Goal: Information Seeking & Learning: Understand process/instructions

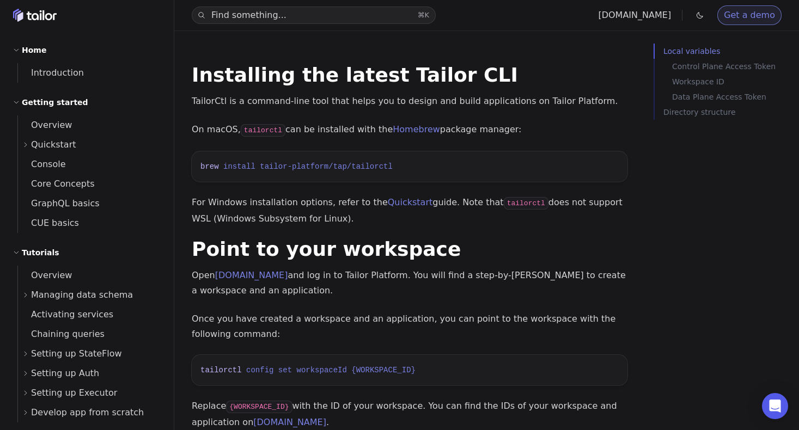
scroll to position [343, 0]
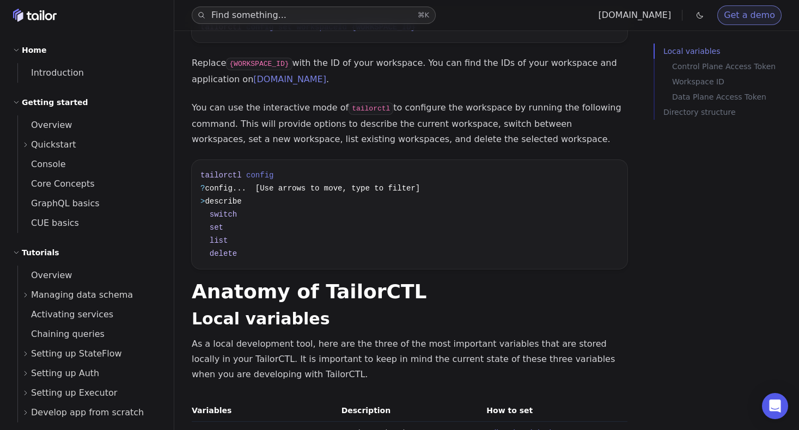
click at [304, 10] on button "Find something... ⌘ K" at bounding box center [314, 15] width 244 height 17
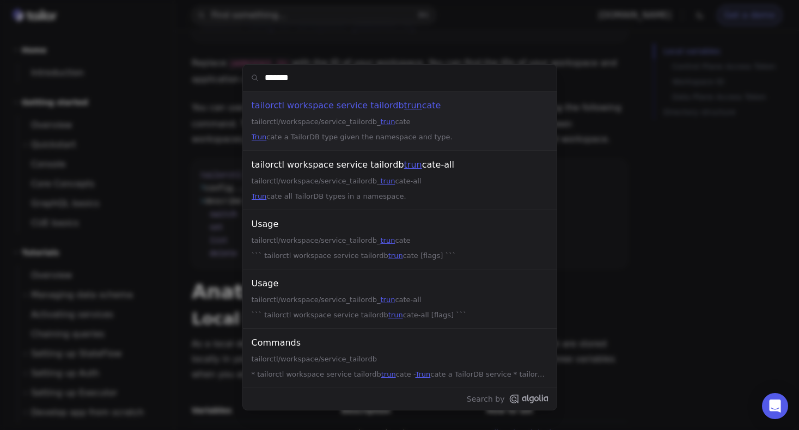
type input "********"
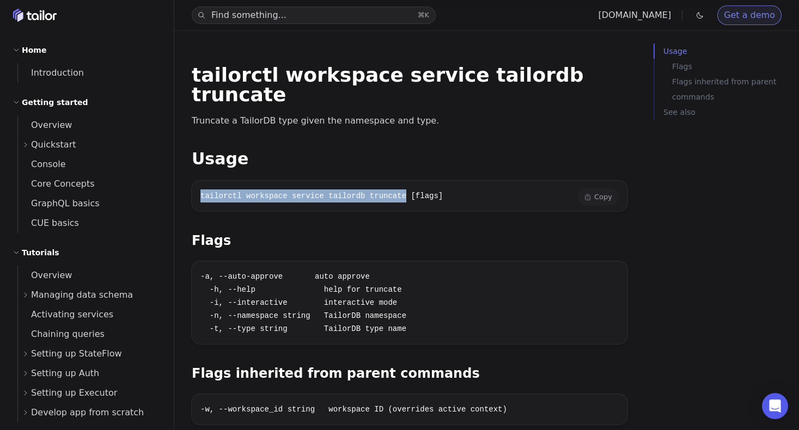
drag, startPoint x: 406, startPoint y: 179, endPoint x: 202, endPoint y: 173, distance: 203.8
click at [202, 192] on code "tailorctl workspace service tailordb truncate [flags]" at bounding box center [321, 196] width 242 height 9
copy code "tailorctl workspace service tailordb truncate"
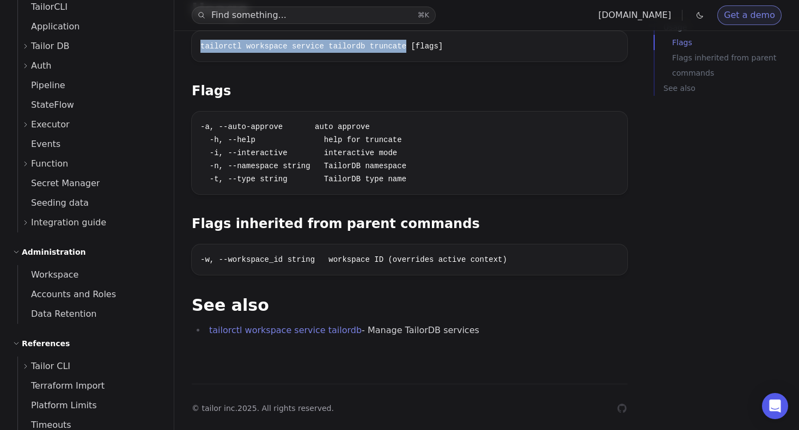
scroll to position [559, 0]
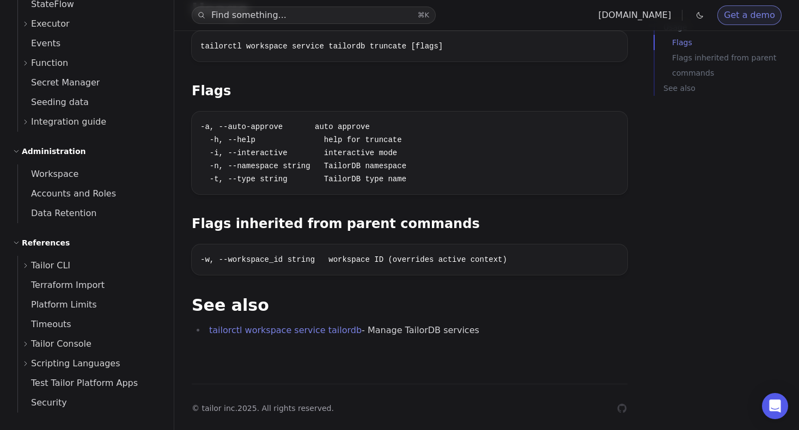
click at [25, 266] on icon at bounding box center [25, 266] width 7 height 7
click at [40, 304] on icon at bounding box center [39, 305] width 7 height 7
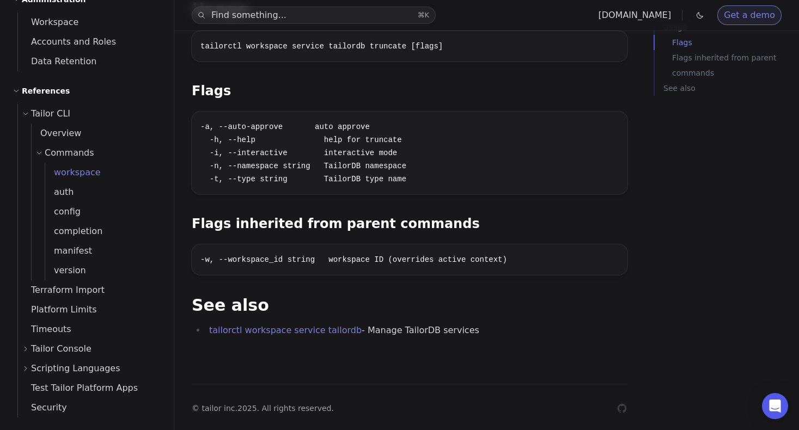
scroll to position [716, 0]
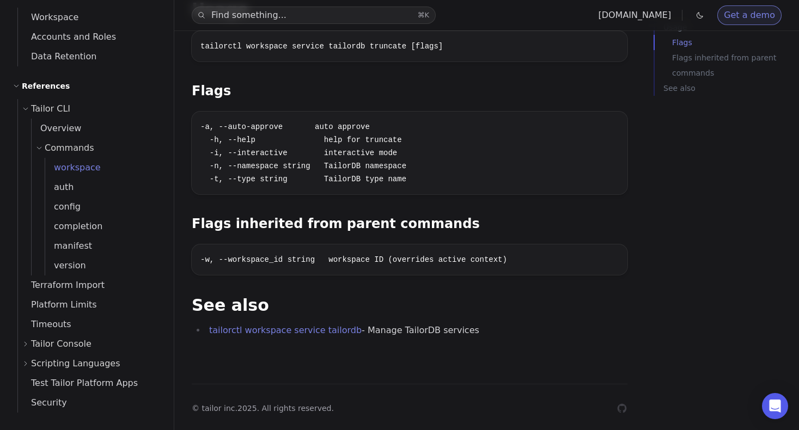
click at [79, 171] on span "workspace" at bounding box center [73, 167] width 56 height 10
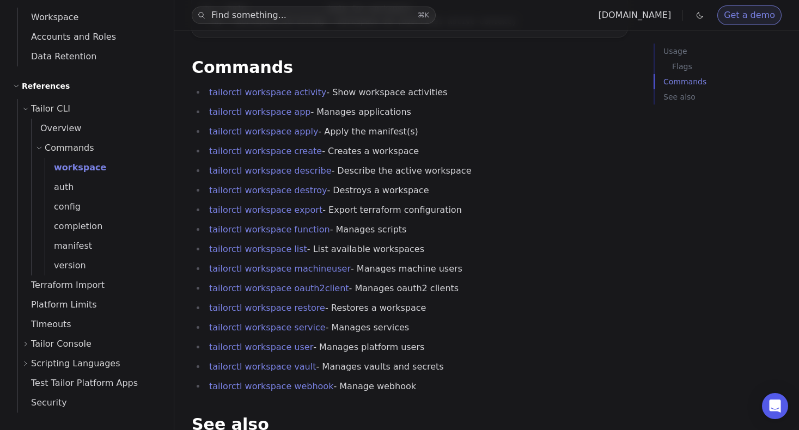
scroll to position [274, 0]
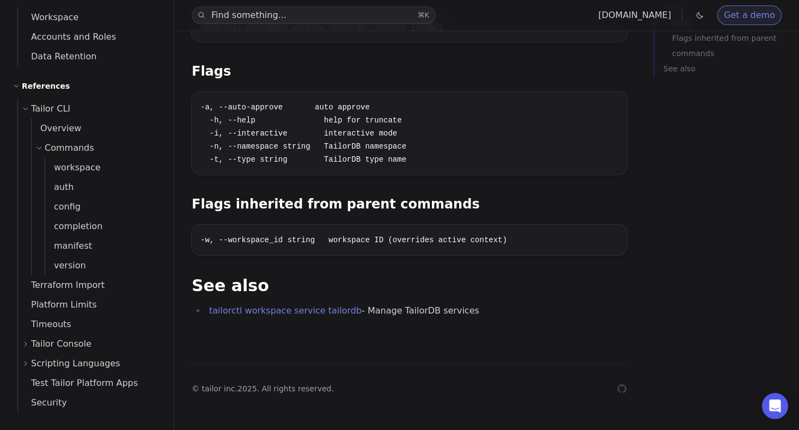
scroll to position [150, 0]
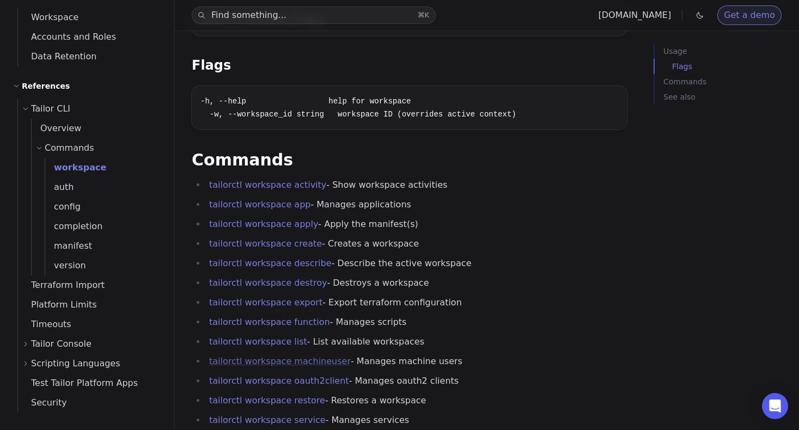
scroll to position [163, 0]
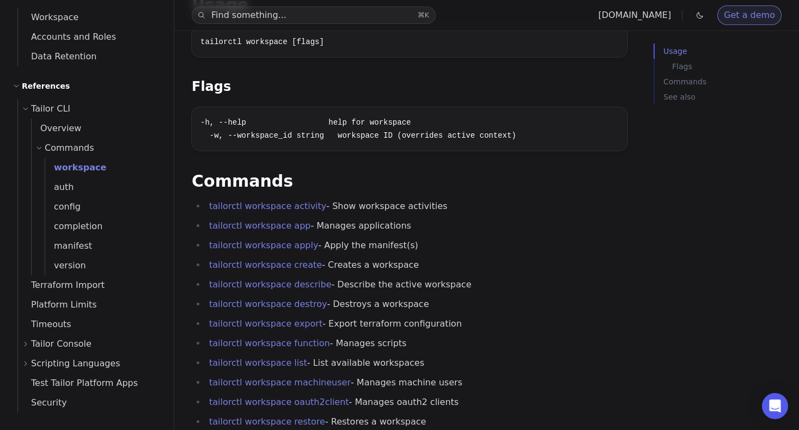
click at [94, 165] on span "workspace" at bounding box center [75, 167] width 61 height 10
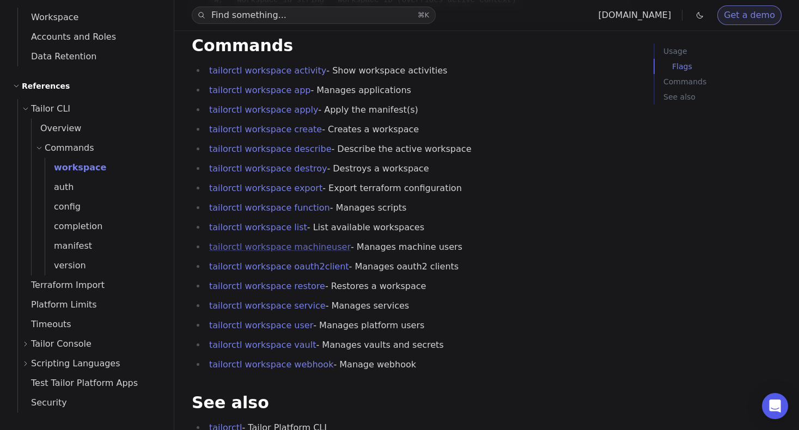
scroll to position [306, 0]
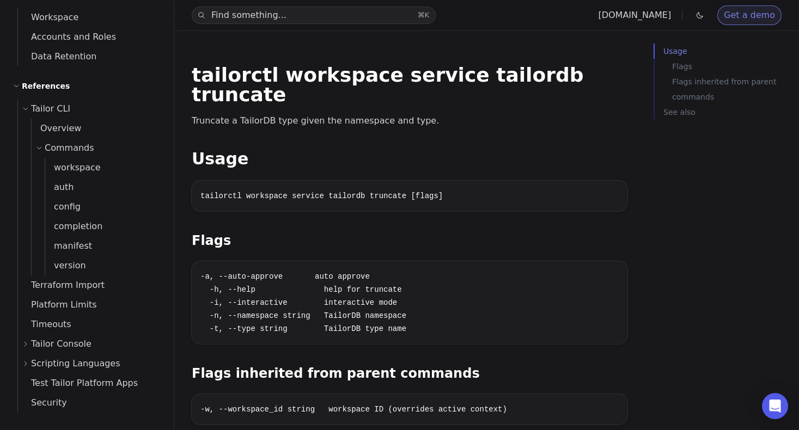
scroll to position [306, 0]
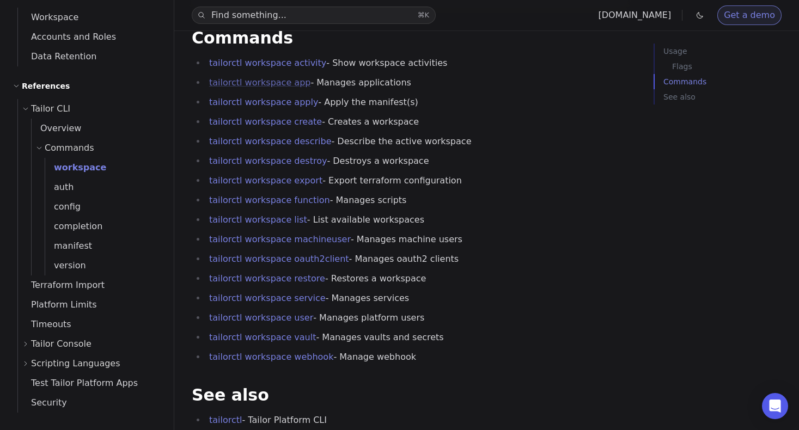
click at [296, 86] on link "tailorctl workspace app" at bounding box center [259, 82] width 101 height 10
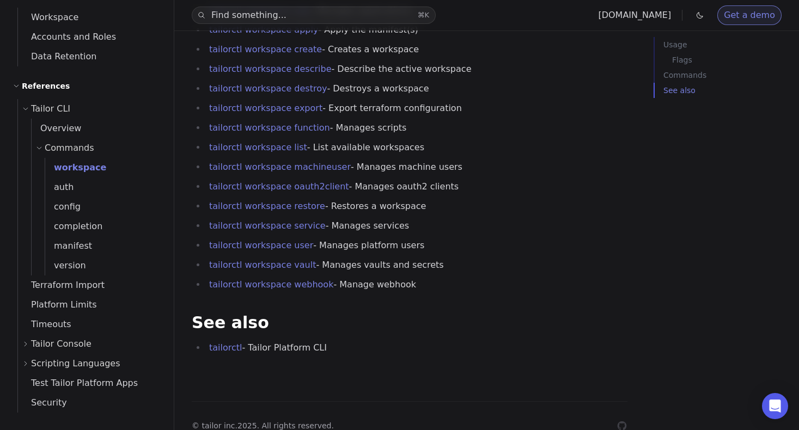
scroll to position [380, 0]
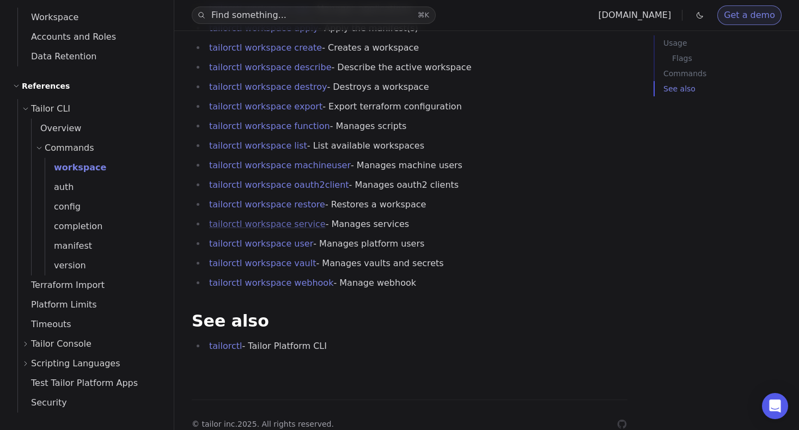
click at [303, 223] on link "tailorctl workspace service" at bounding box center [267, 224] width 117 height 10
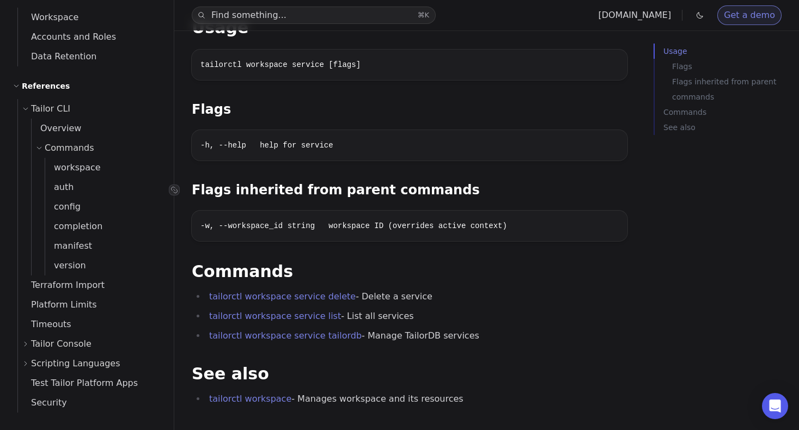
scroll to position [200, 0]
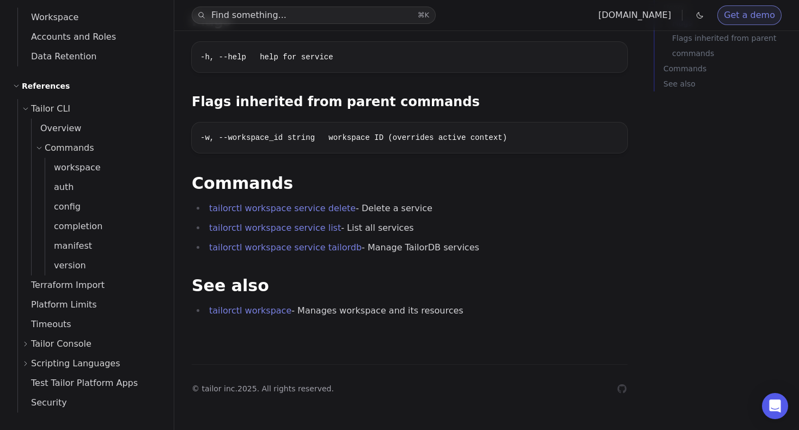
click at [340, 253] on li "tailorctl workspace service tailordb - Manage TailorDB services" at bounding box center [417, 247] width 422 height 15
click at [339, 248] on link "tailorctl workspace service tailordb" at bounding box center [285, 247] width 152 height 10
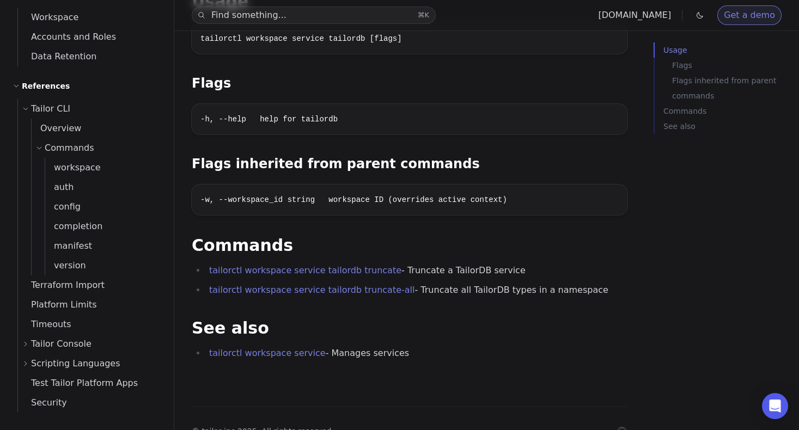
scroll to position [180, 0]
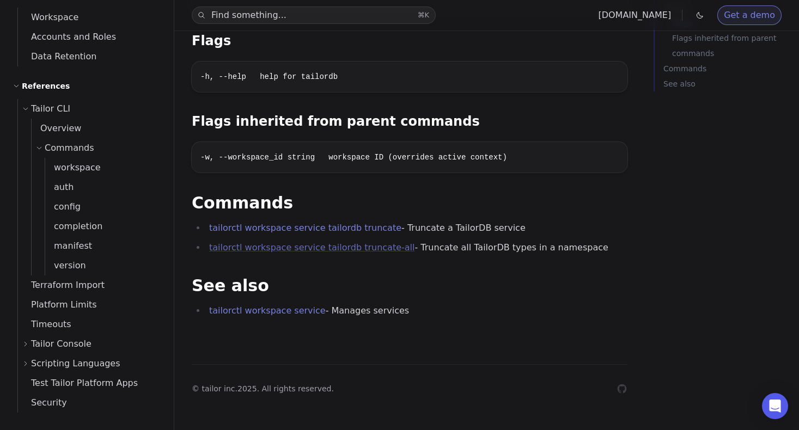
click at [382, 250] on link "tailorctl workspace service tailordb truncate-all" at bounding box center [312, 247] width 206 height 10
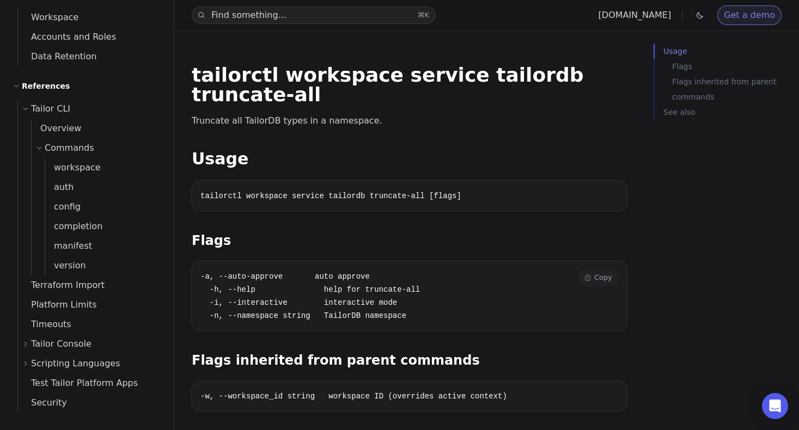
scroll to position [70, 0]
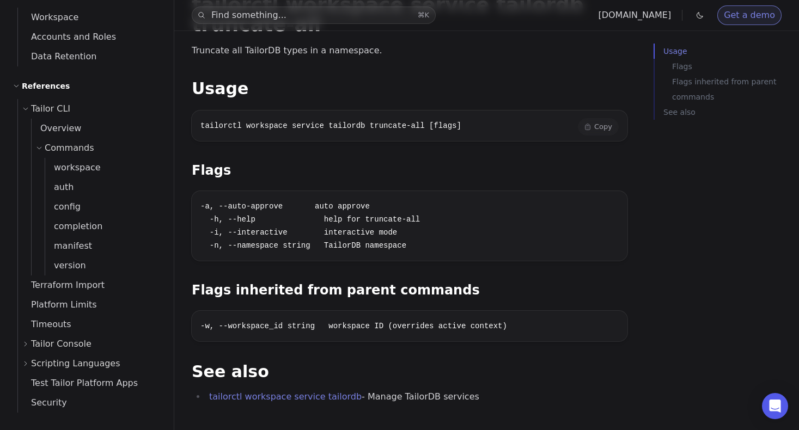
click at [425, 111] on pre "tailorctl workspace service tailordb truncate-all [flags]" at bounding box center [410, 126] width 436 height 30
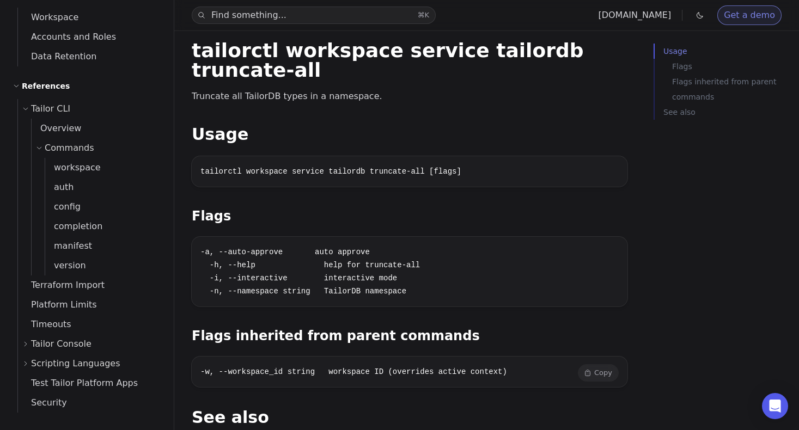
scroll to position [0, 0]
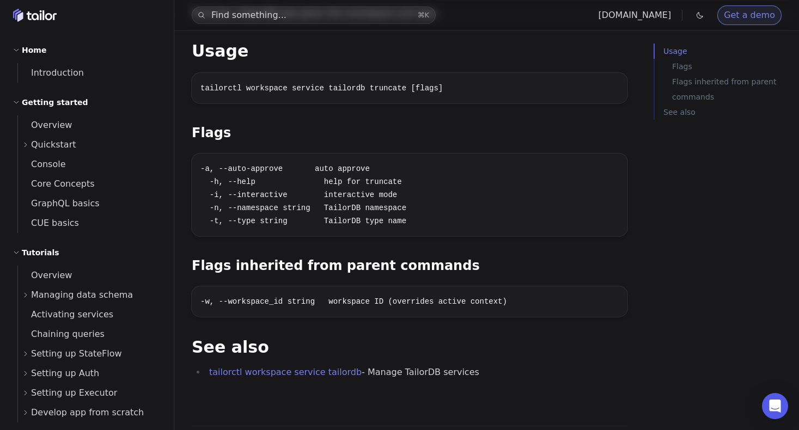
scroll to position [131, 0]
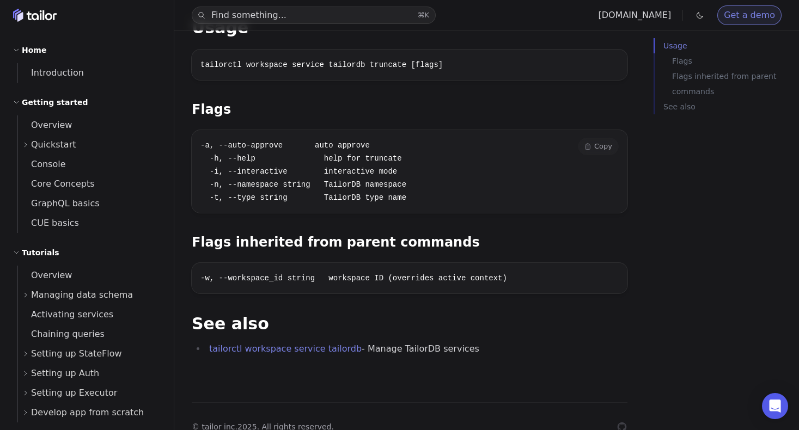
click at [270, 166] on code "-a, --auto-approve auto approve -h, --help help for truncate -i, --interactive …" at bounding box center [303, 171] width 206 height 61
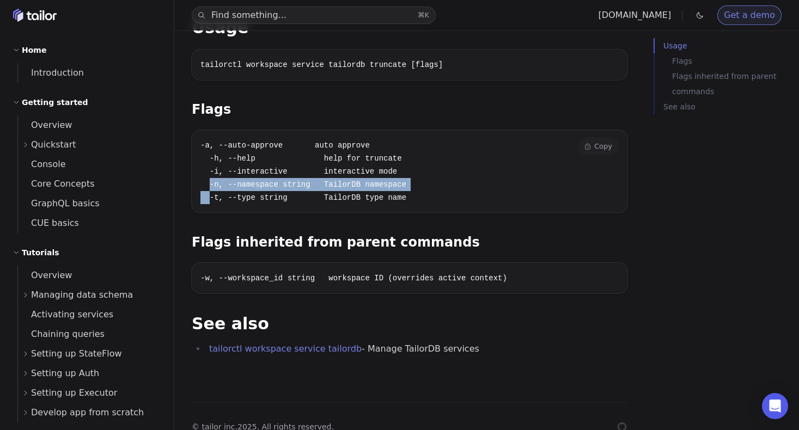
click at [270, 166] on code "-a, --auto-approve auto approve -h, --help help for truncate -i, --interactive …" at bounding box center [303, 171] width 206 height 61
